Goal: Task Accomplishment & Management: Manage account settings

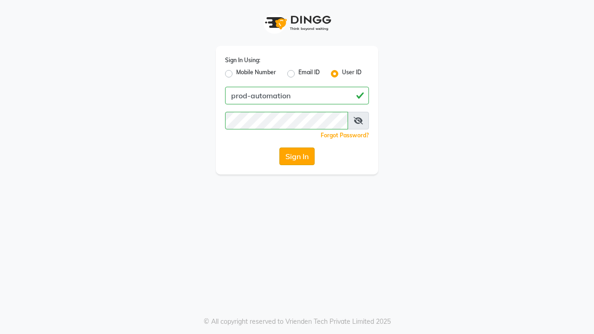
click at [297, 156] on button "Sign In" at bounding box center [296, 156] width 35 height 18
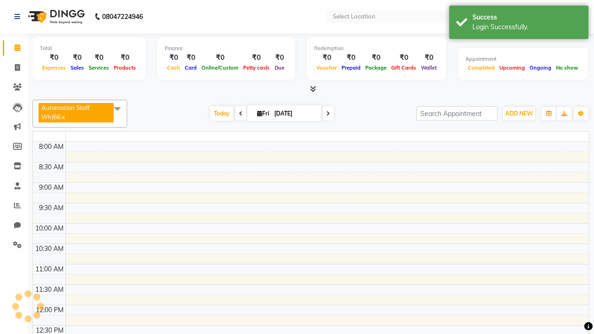
select select "en"
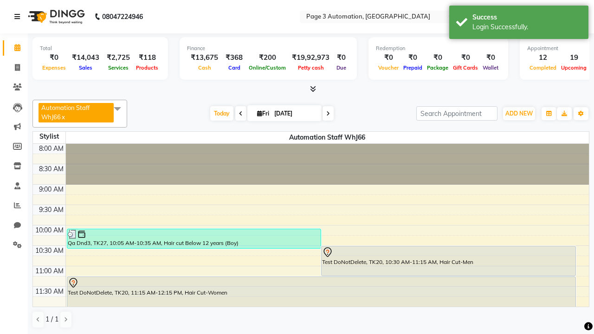
click at [19, 17] on icon at bounding box center [17, 16] width 6 height 6
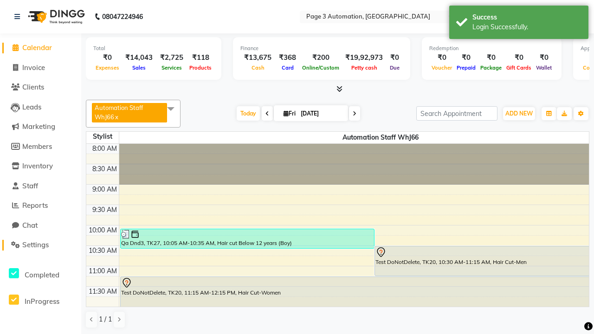
click at [40, 245] on span "Settings" at bounding box center [35, 244] width 26 height 9
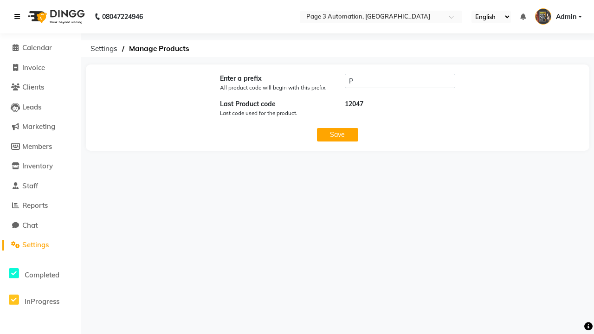
click at [19, 17] on icon at bounding box center [17, 16] width 6 height 6
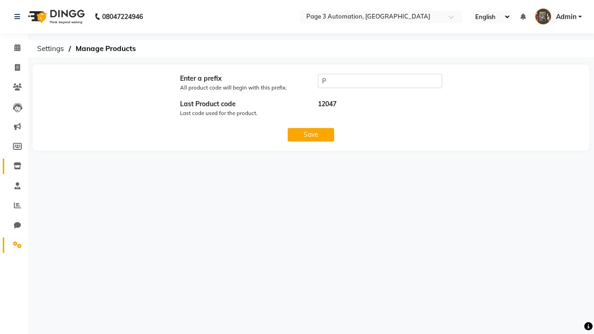
click at [14, 166] on icon at bounding box center [17, 165] width 8 height 7
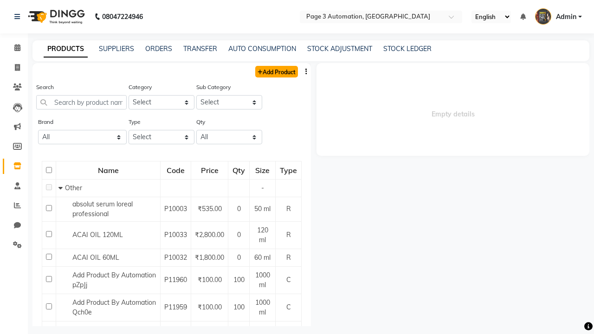
click at [275, 71] on link "Add Product" at bounding box center [276, 72] width 43 height 12
select select "true"
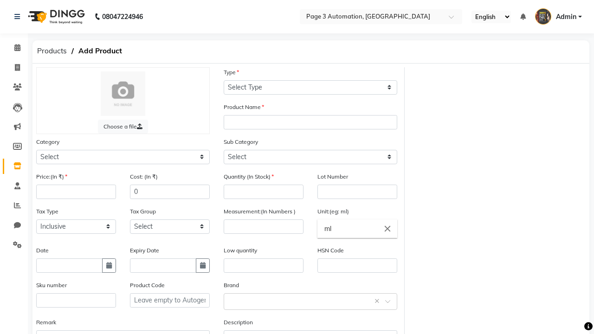
select select "C"
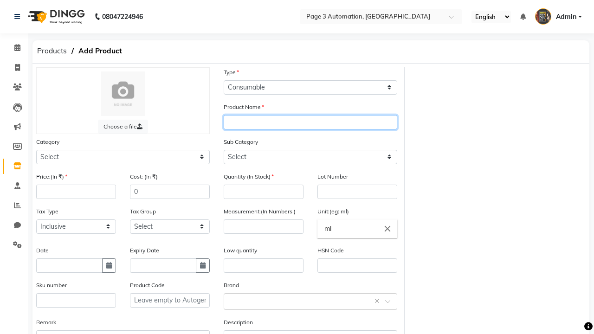
type input "Test Product Automation Hpcxf"
select select "41401000"
select select "41401002"
type input "Test Product Automation Hpcxf"
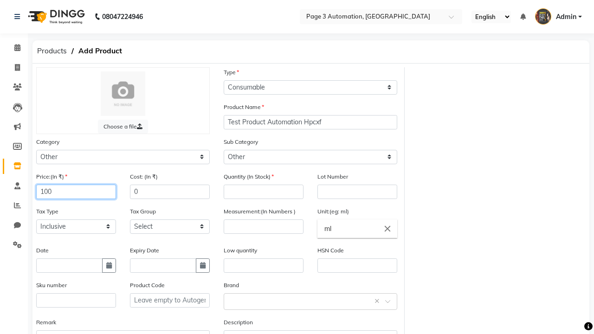
type input "100"
type input "150"
type input "100"
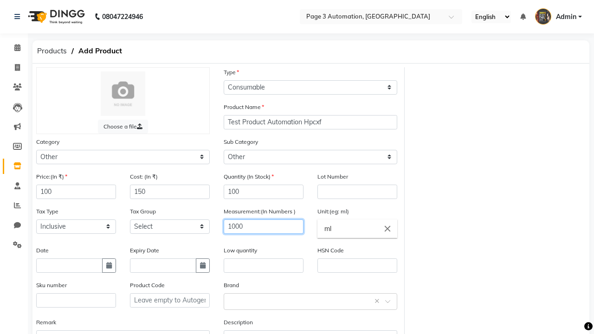
type input "1000"
type textarea "This Product is Created by Automation"
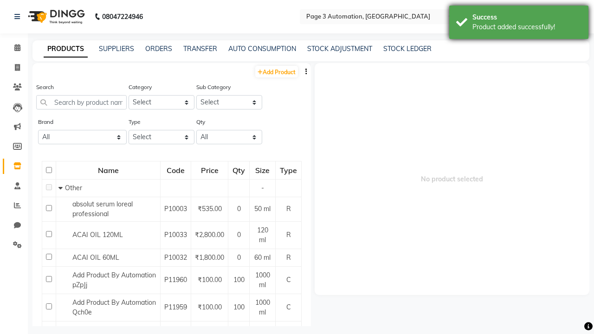
click at [518, 24] on div "Product added successfully!" at bounding box center [526, 27] width 109 height 10
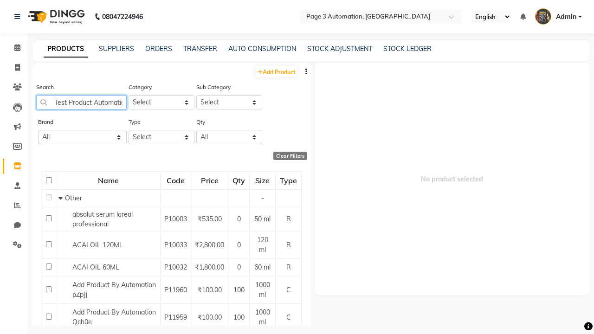
scroll to position [0, 26]
type input "Test Product Automation Hpcxf"
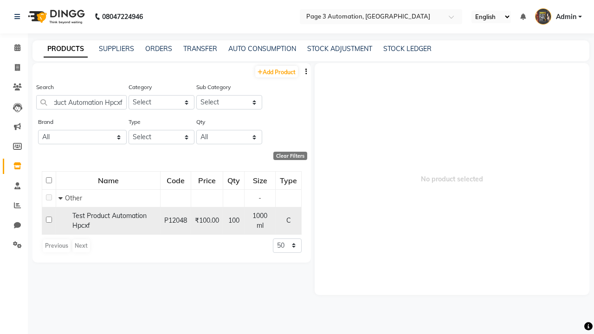
click at [49, 218] on input "checkbox" at bounding box center [49, 220] width 6 height 6
checkbox input "true"
select select
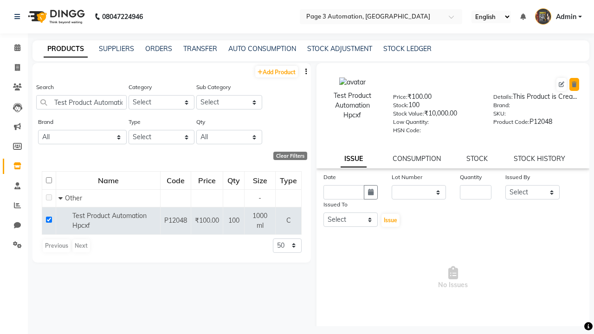
click at [574, 84] on icon at bounding box center [573, 85] width 5 height 6
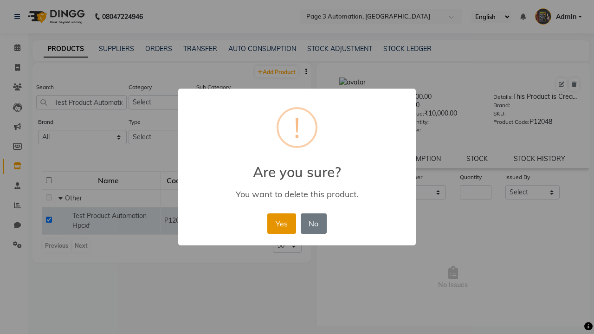
click at [281, 223] on button "Yes" at bounding box center [281, 223] width 28 height 20
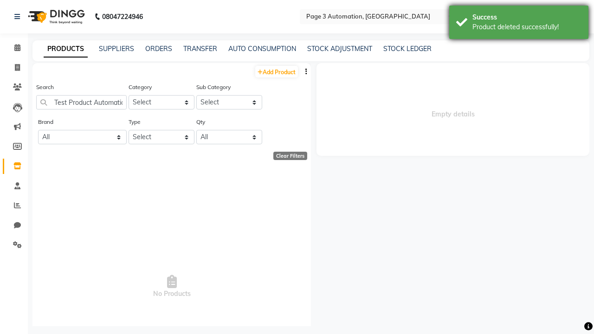
click at [518, 24] on div "Product deleted successfully!" at bounding box center [526, 27] width 109 height 10
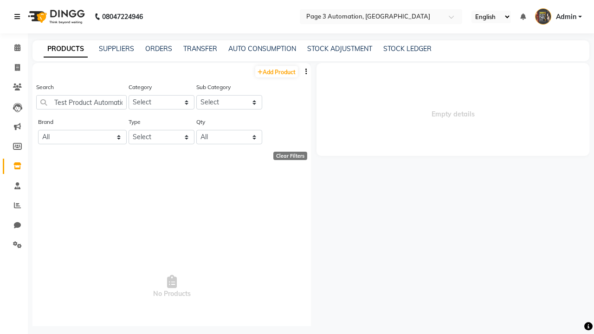
click at [19, 17] on icon at bounding box center [17, 16] width 6 height 6
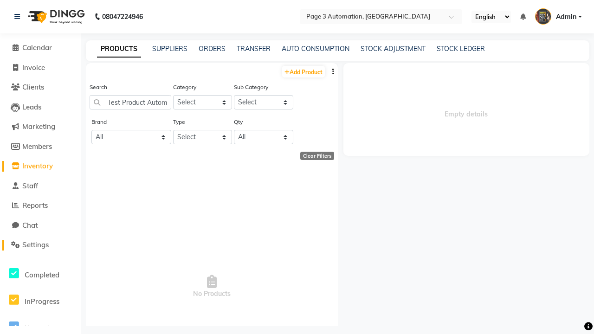
click at [40, 245] on span "Settings" at bounding box center [35, 244] width 26 height 9
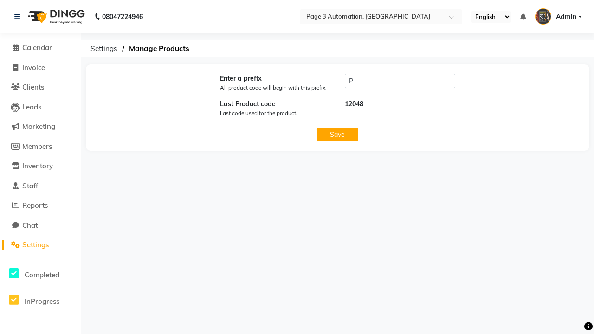
click at [558, 17] on span "Admin" at bounding box center [565, 17] width 20 height 10
click at [0, 0] on link "Sign out" at bounding box center [0, 0] width 0 height 0
